Goal: Information Seeking & Learning: Learn about a topic

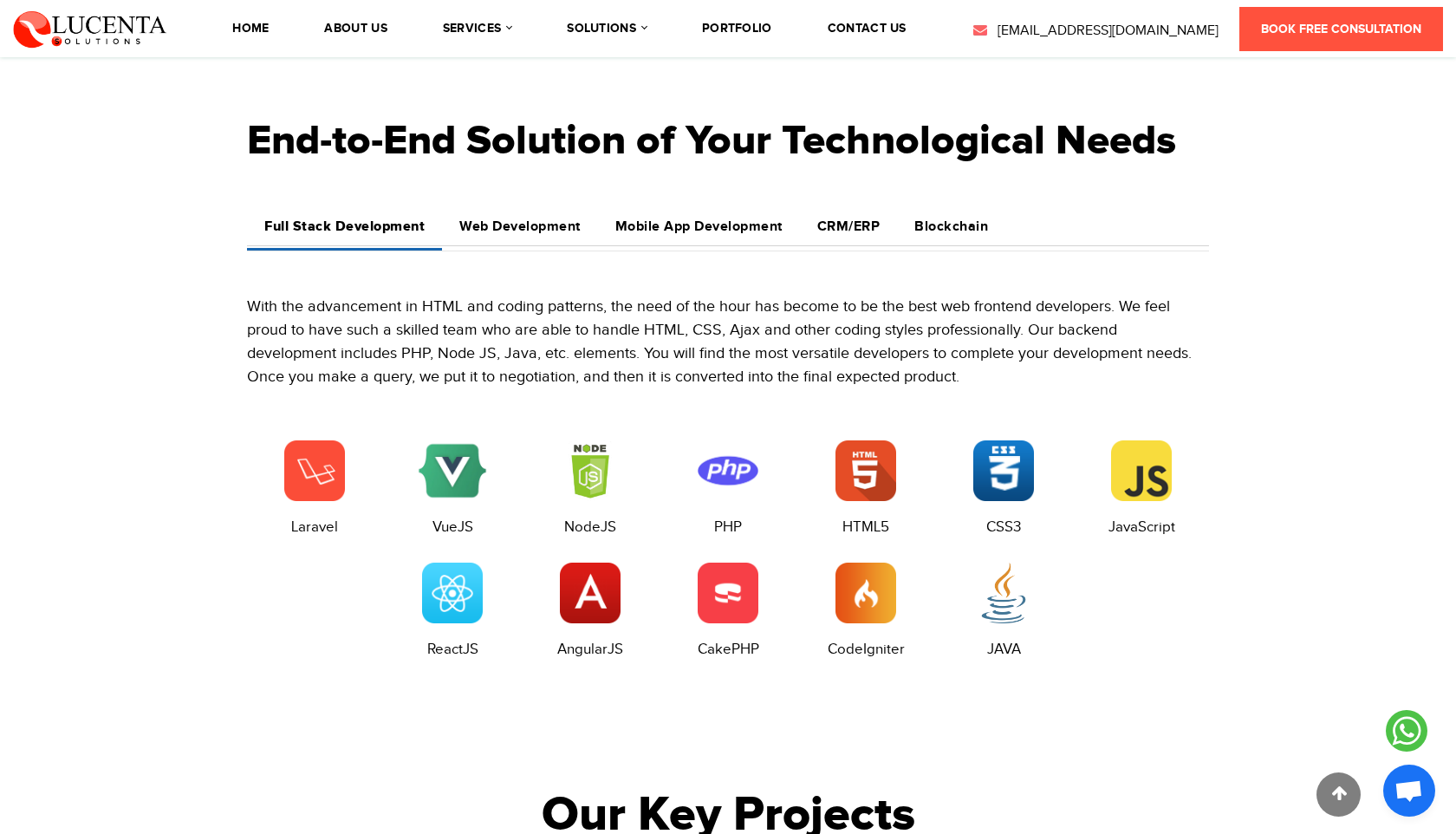
scroll to position [2298, 0]
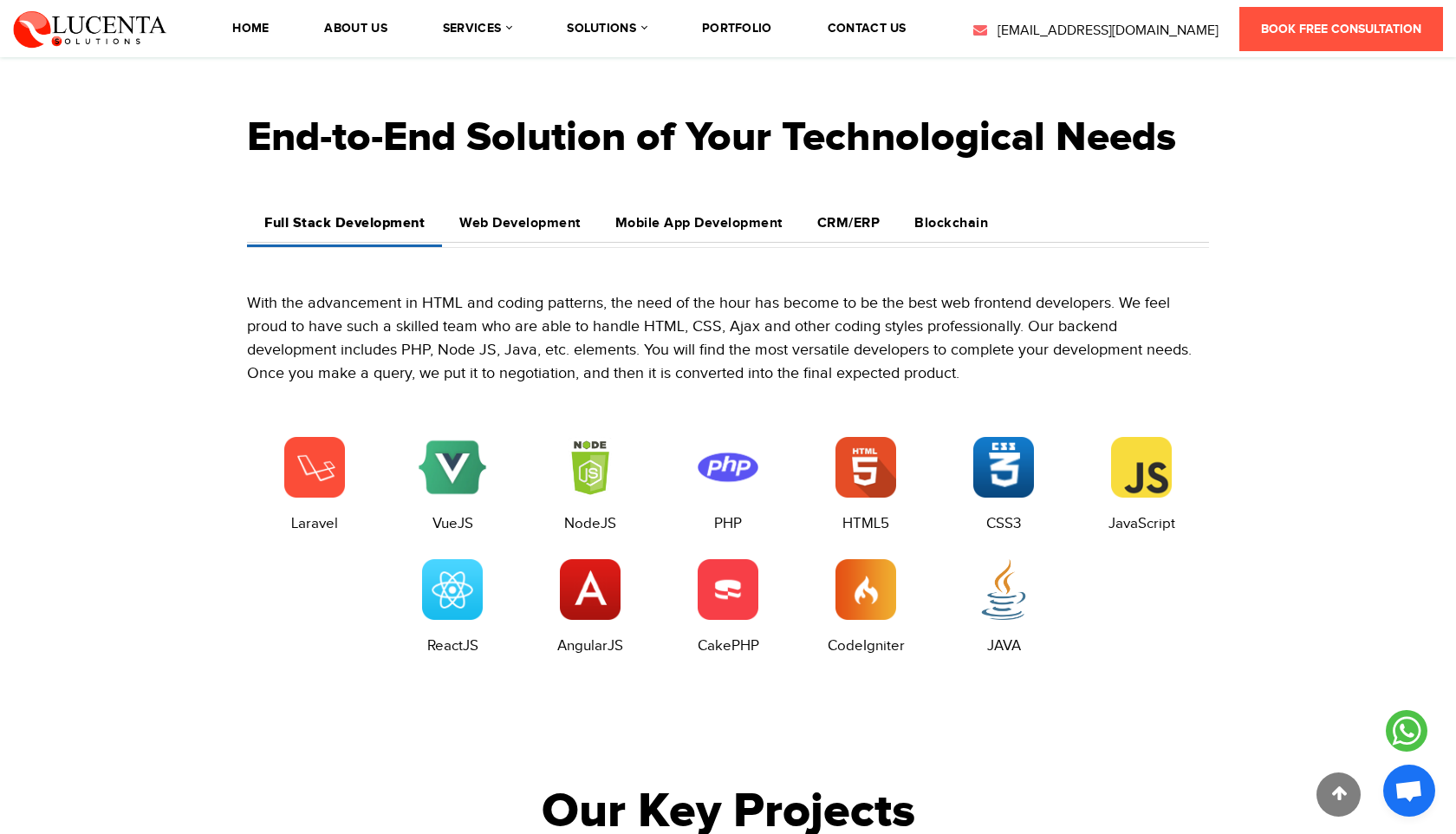
click at [492, 233] on link "Web Development" at bounding box center [520, 223] width 156 height 37
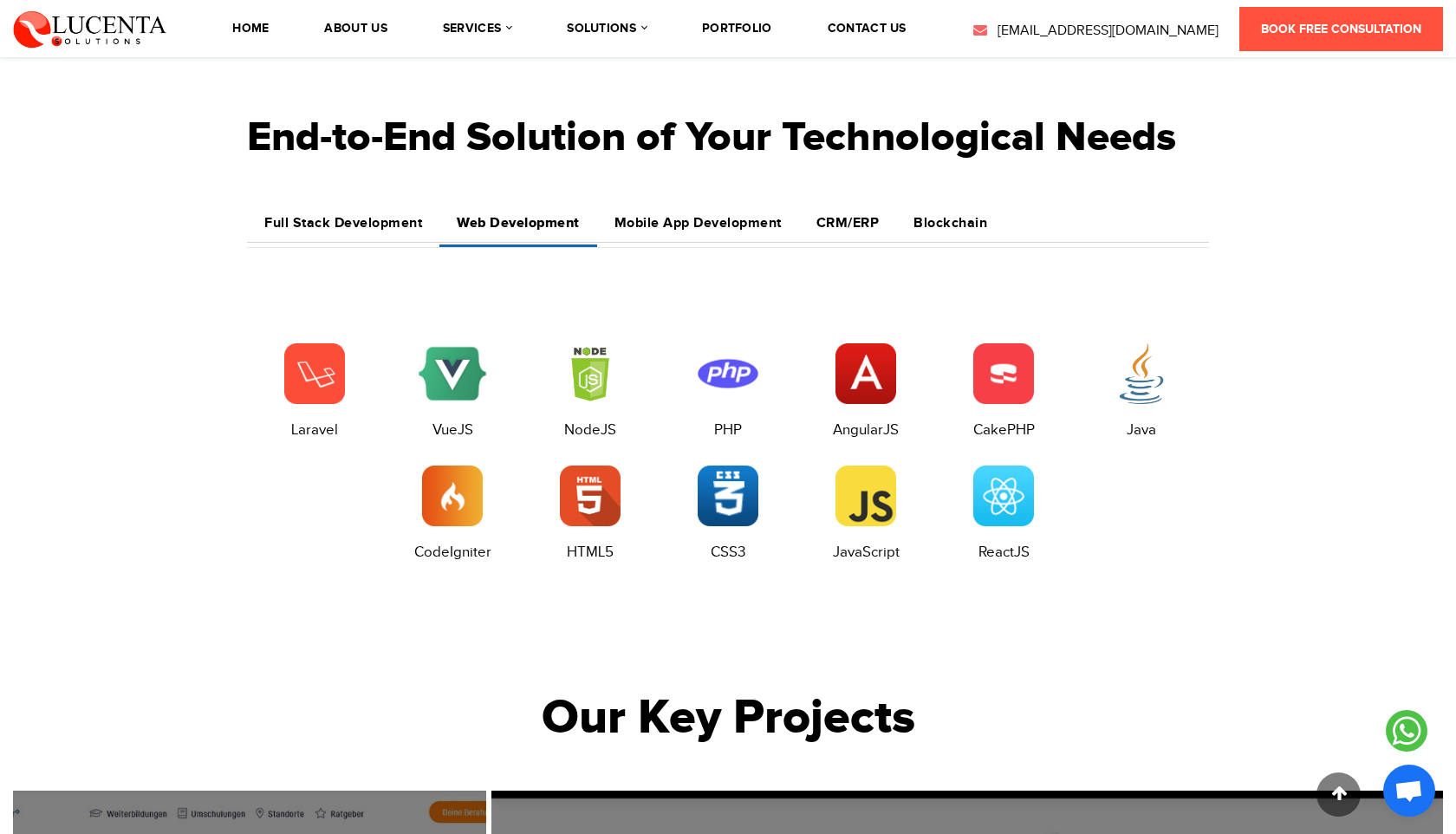
click at [652, 209] on link "Mobile App Development" at bounding box center [698, 223] width 202 height 37
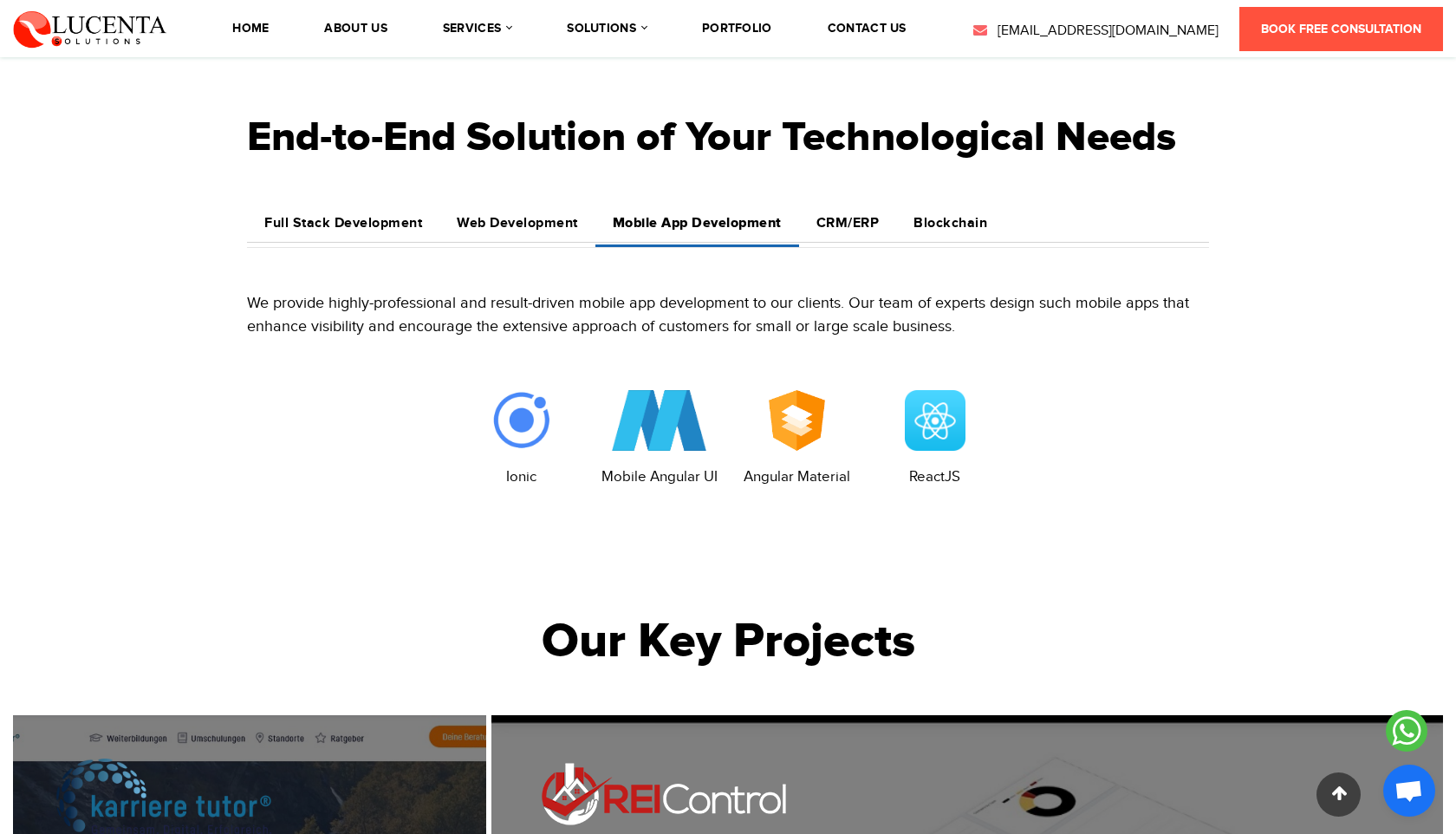
click at [345, 231] on h4 "Full Stack Development" at bounding box center [343, 223] width 158 height 16
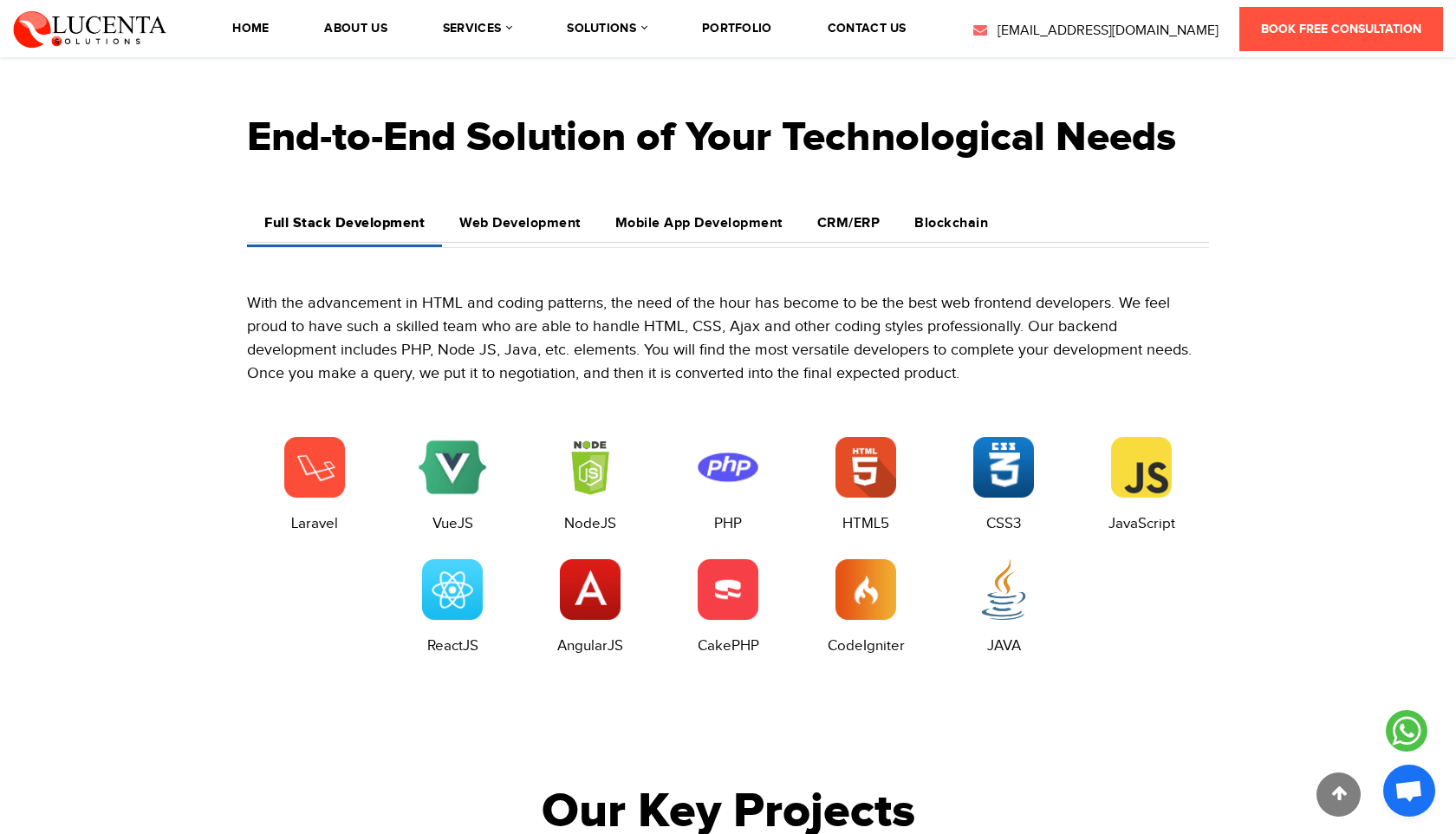
click at [489, 223] on h4 "Web Development" at bounding box center [520, 223] width 122 height 16
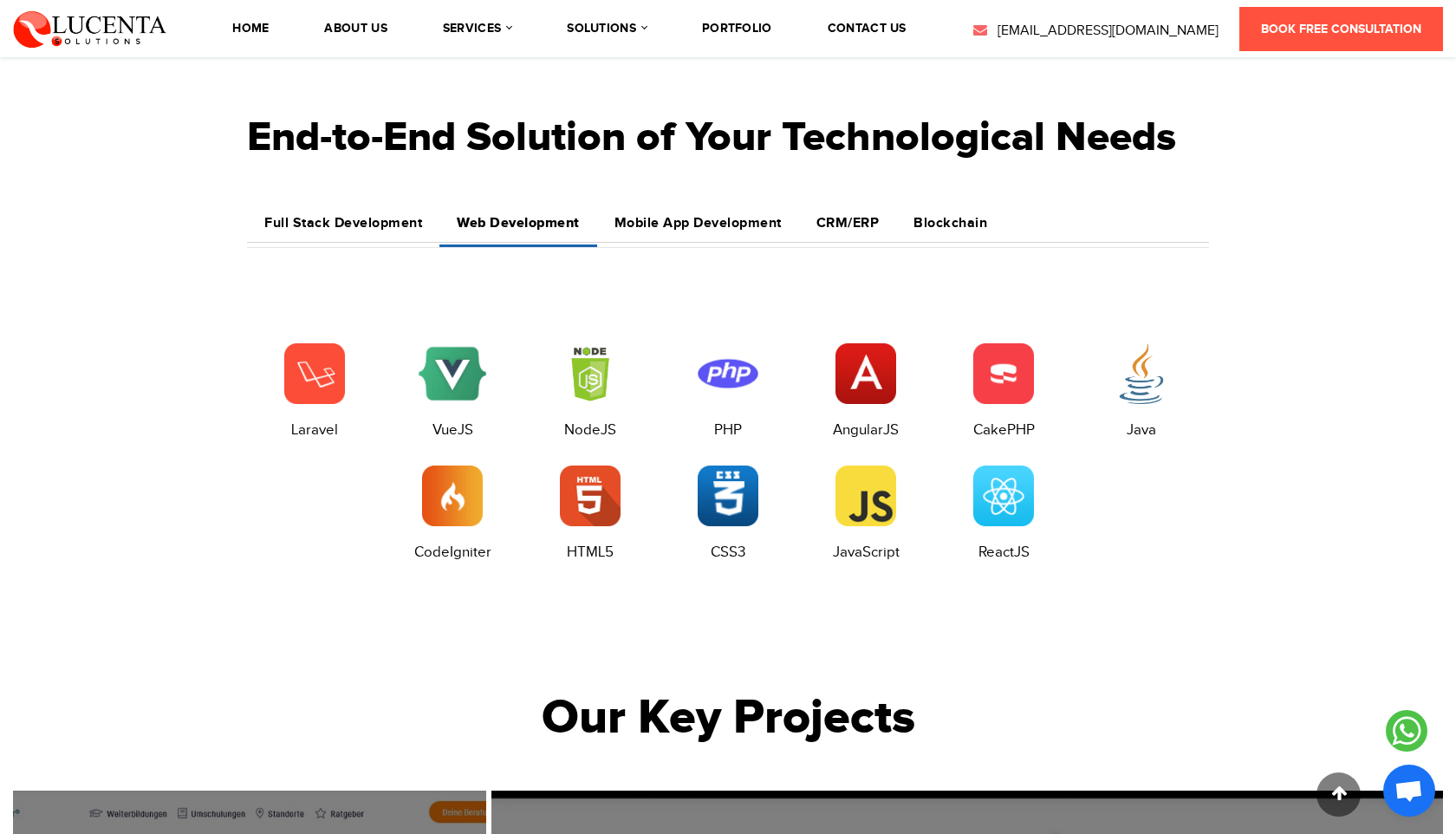
click at [360, 225] on h4 "Full Stack Development" at bounding box center [343, 223] width 158 height 16
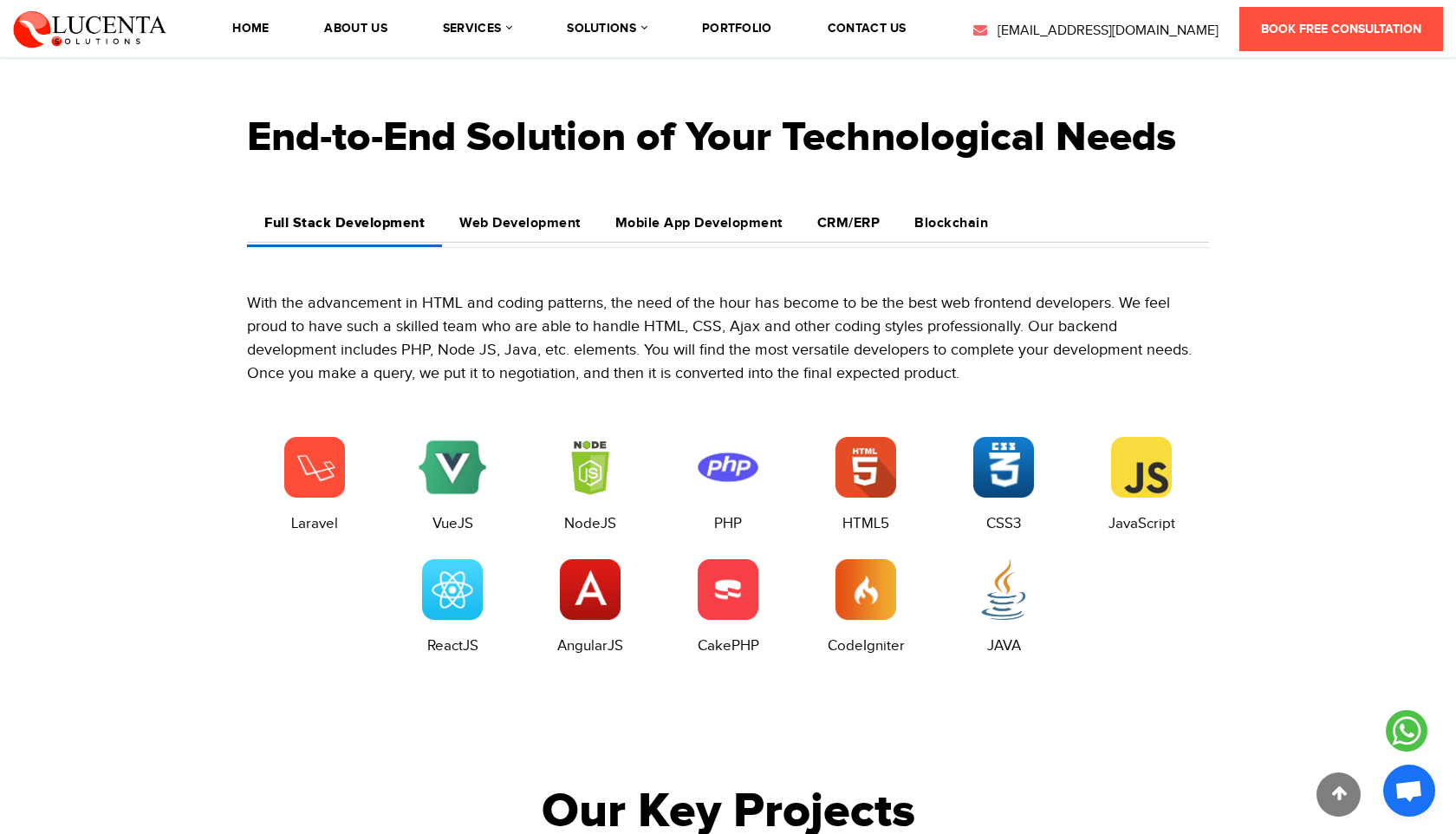
click at [504, 217] on h4 "Web Development" at bounding box center [520, 223] width 122 height 16
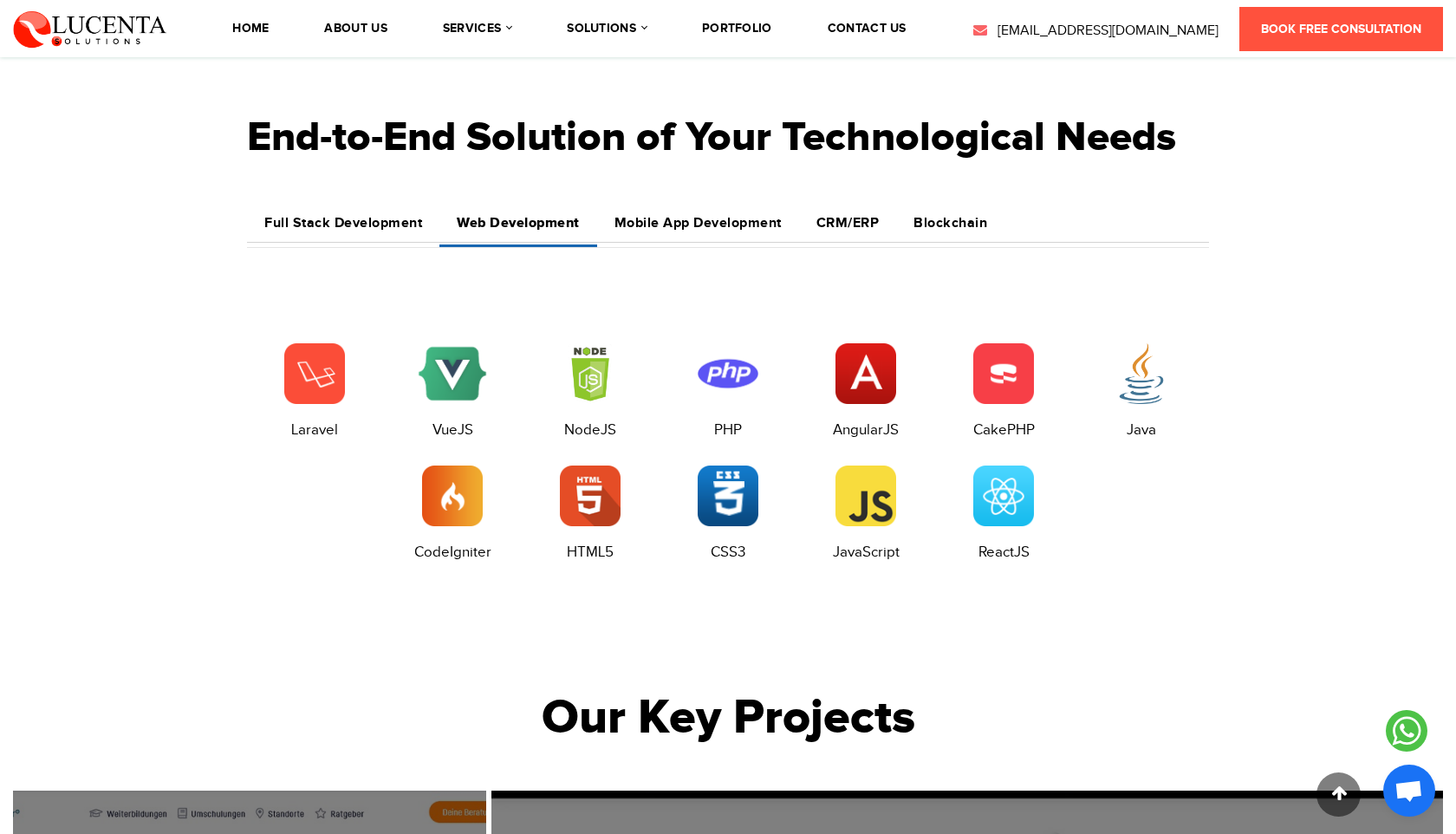
click at [344, 209] on link "Full Stack Development" at bounding box center [343, 223] width 193 height 37
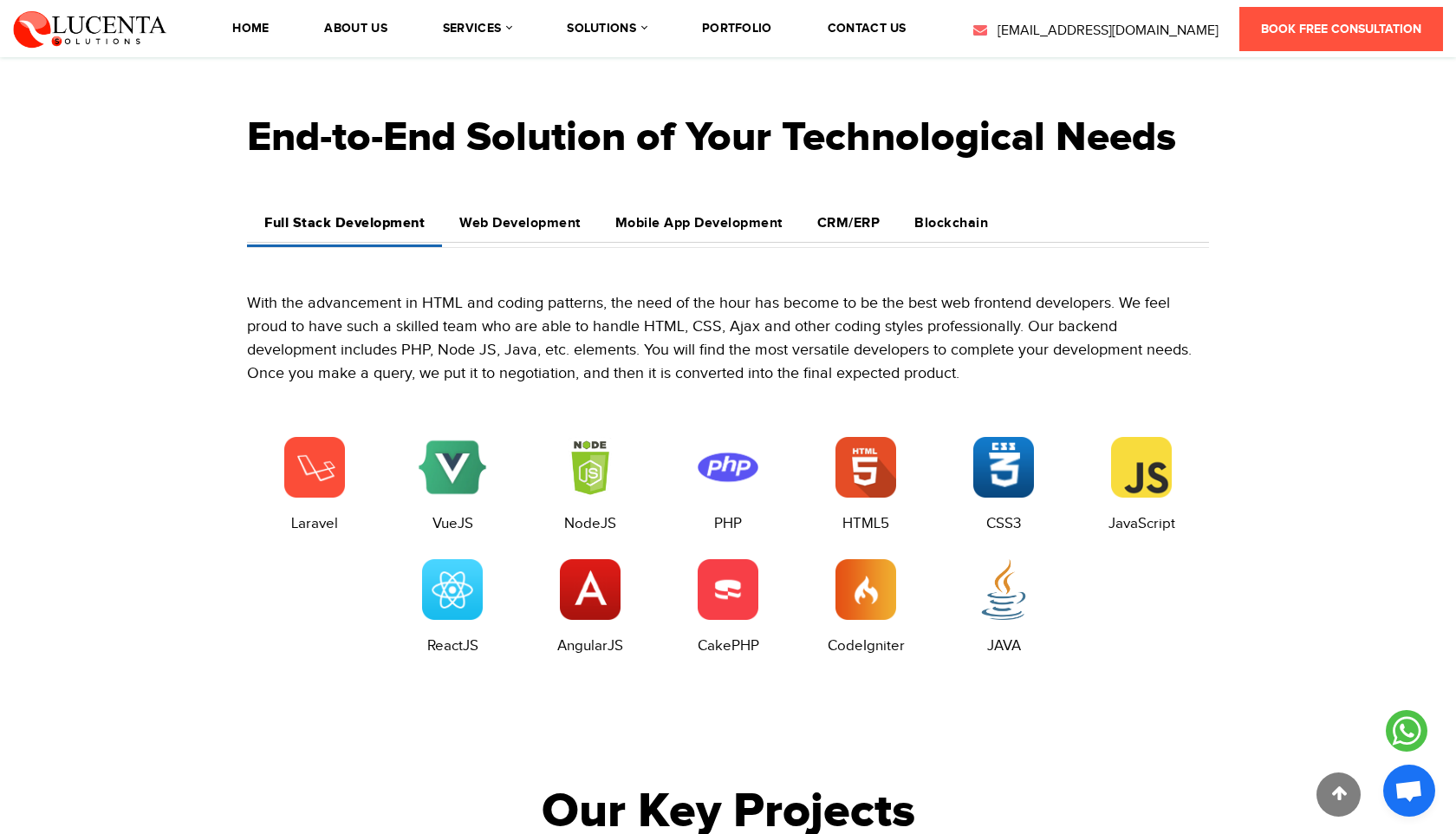
click at [466, 218] on h4 "Web Development" at bounding box center [520, 223] width 122 height 16
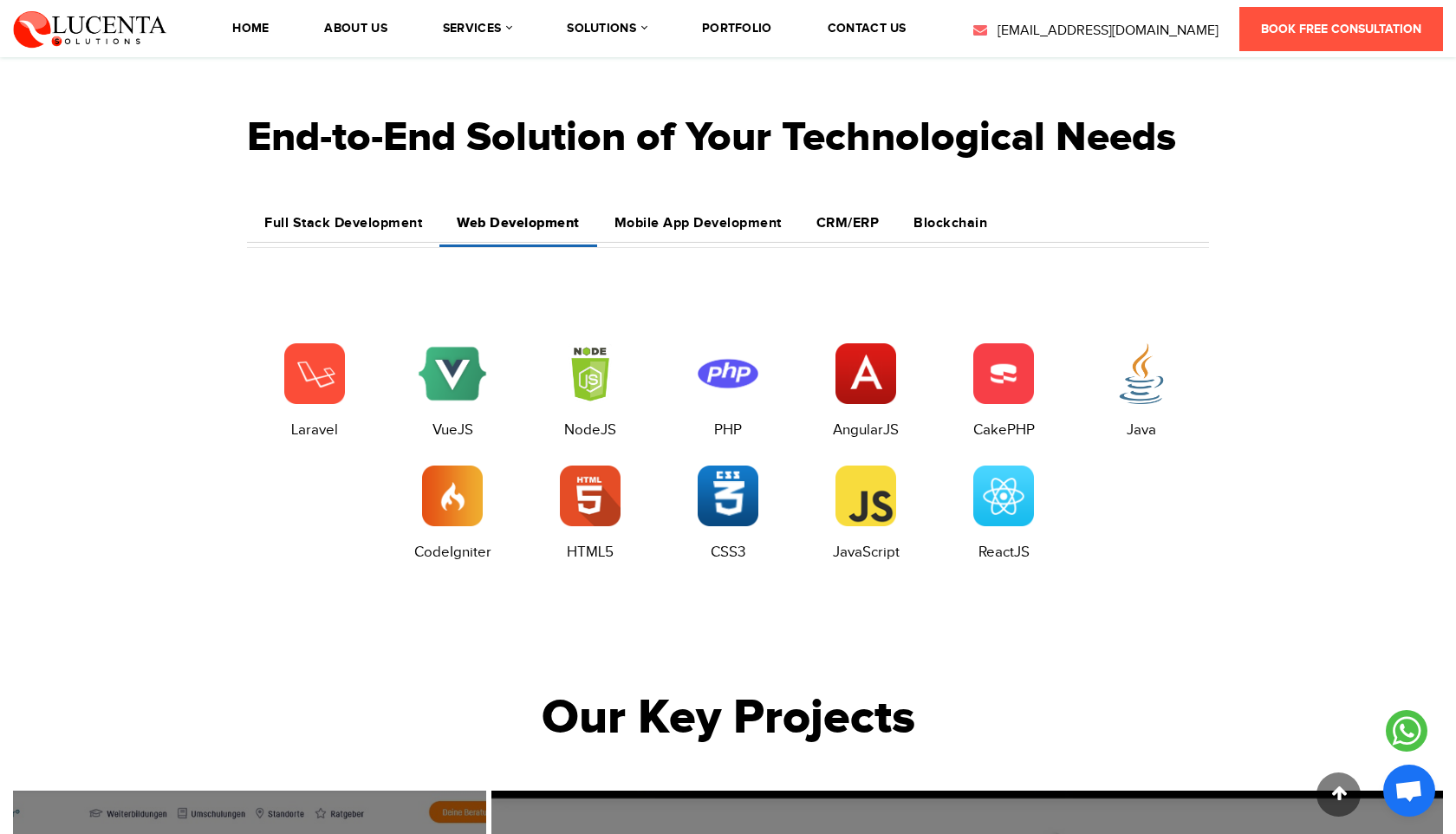
click at [748, 239] on link "Mobile App Development" at bounding box center [698, 223] width 202 height 37
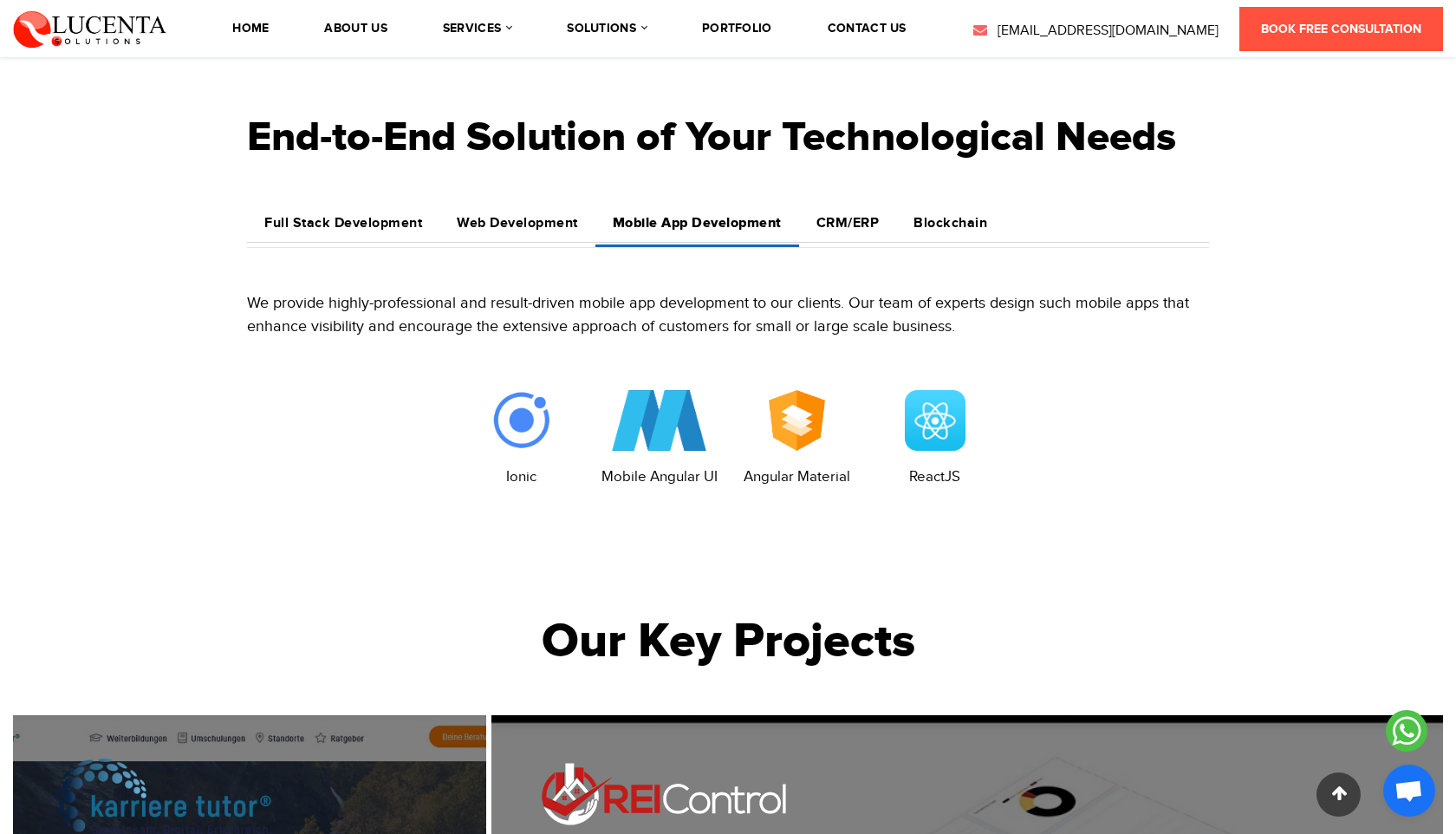
click at [846, 196] on h2 "End-to-End Solution of Your Technological Needs" at bounding box center [728, 138] width 962 height 120
click at [848, 234] on link "CRM/ERP" at bounding box center [848, 223] width 98 height 37
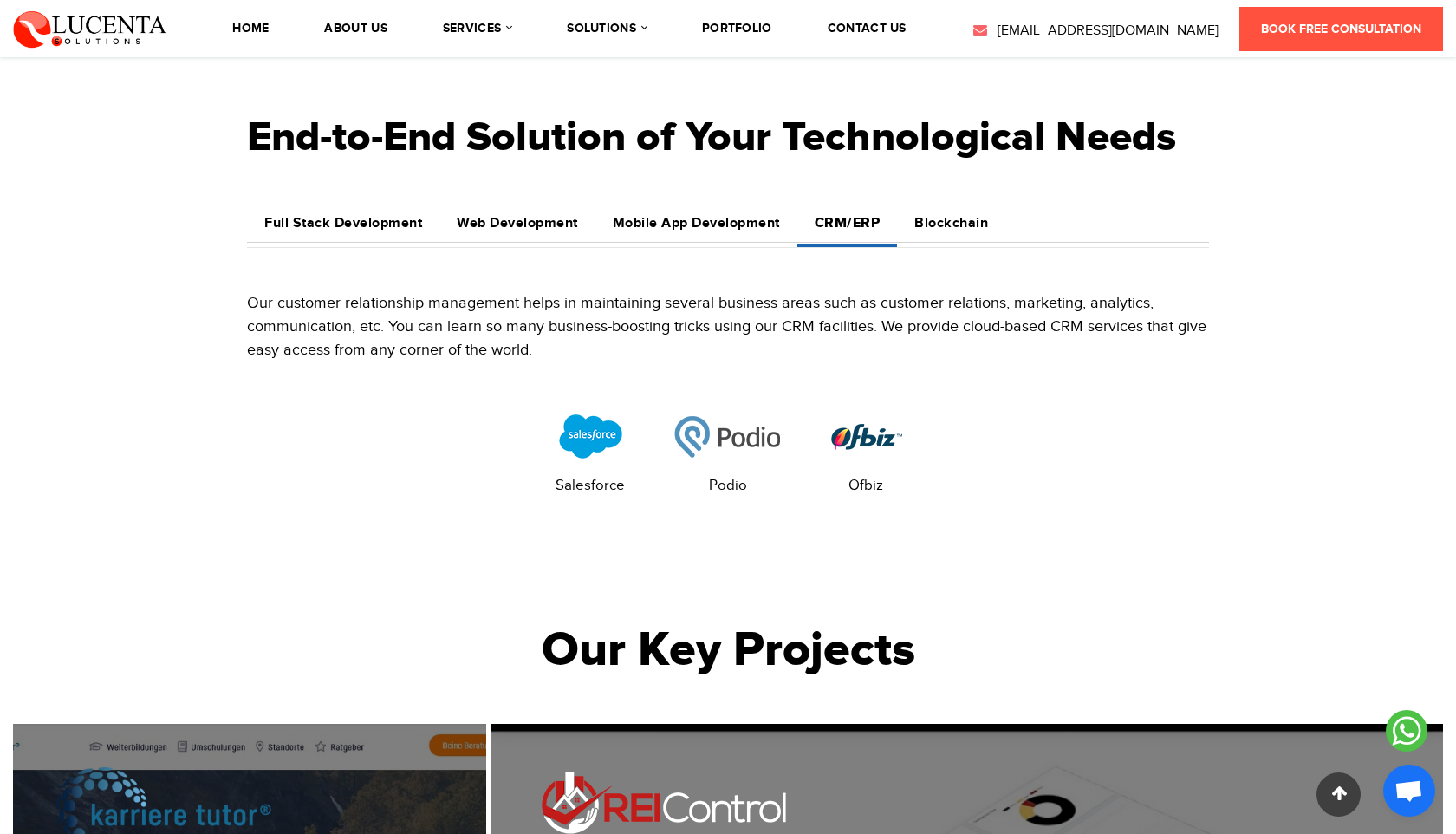
click at [924, 197] on div "End-to-End Solution of Your Technological Needs Full Stack Development Web Deve…" at bounding box center [728, 300] width 988 height 443
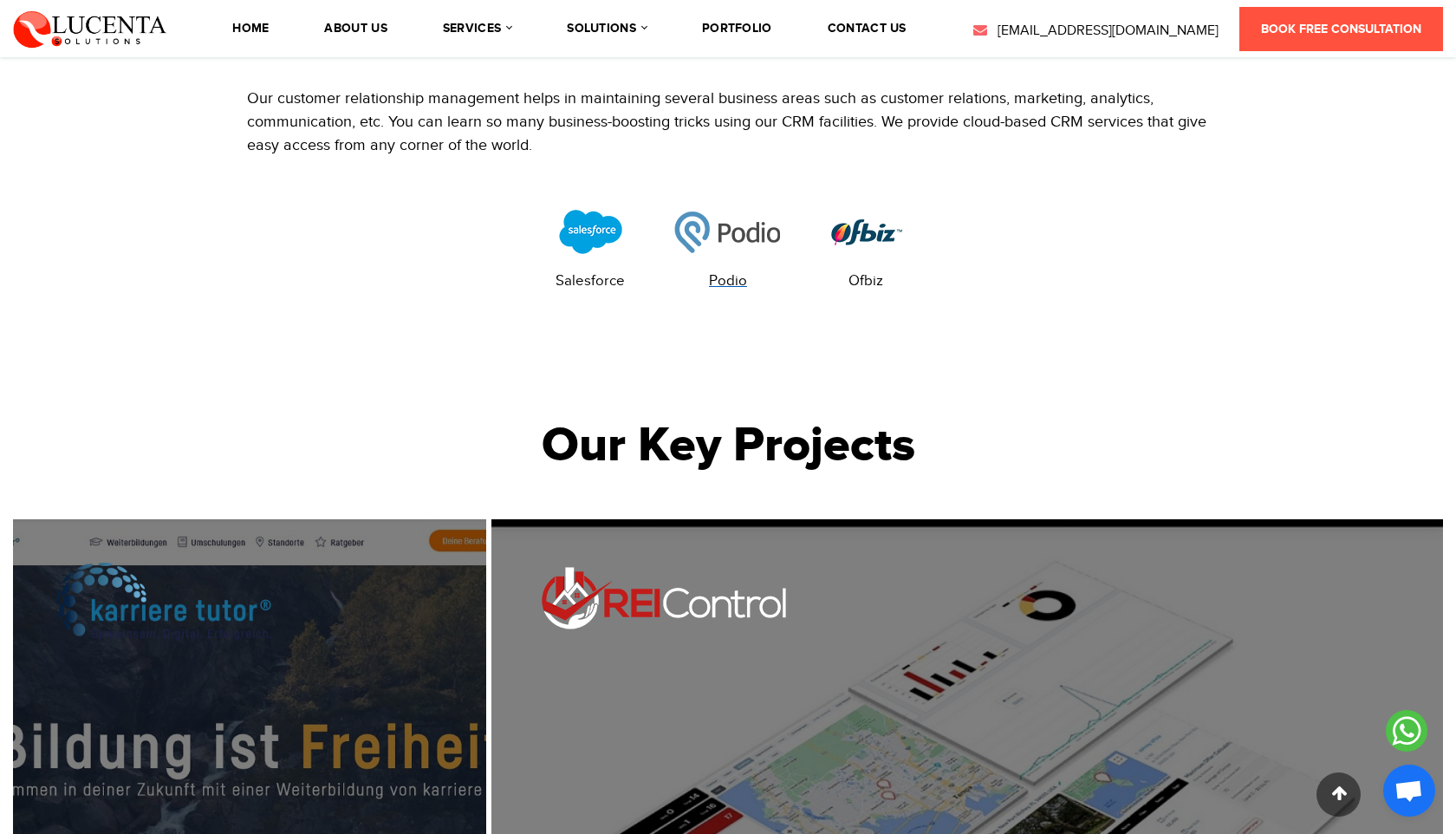
scroll to position [2590, 0]
